Goal: Book appointment/travel/reservation

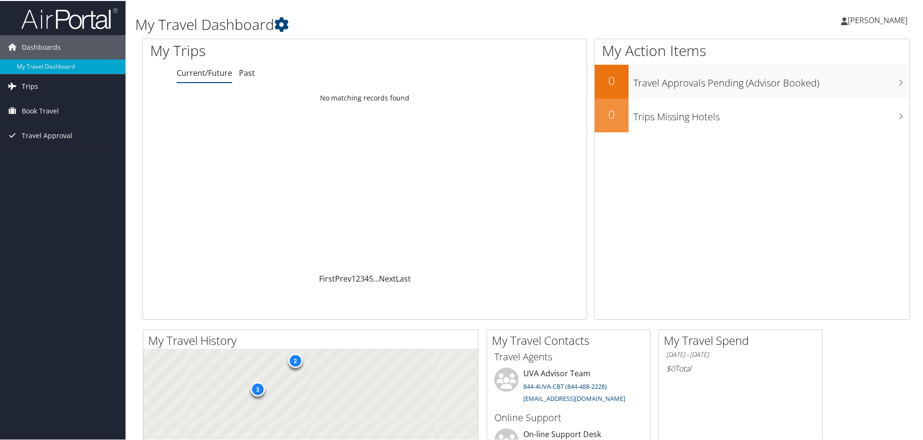
click at [22, 85] on span "Trips" at bounding box center [30, 85] width 16 height 24
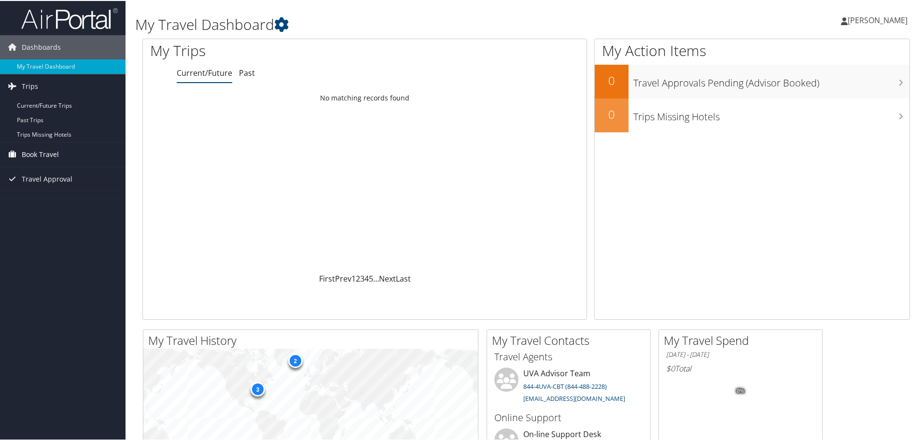
click at [38, 148] on span "Book Travel" at bounding box center [40, 153] width 37 height 24
click at [46, 197] on link "Book/Manage Online Trips" at bounding box center [63, 202] width 126 height 14
